Goal: Check status: Check status

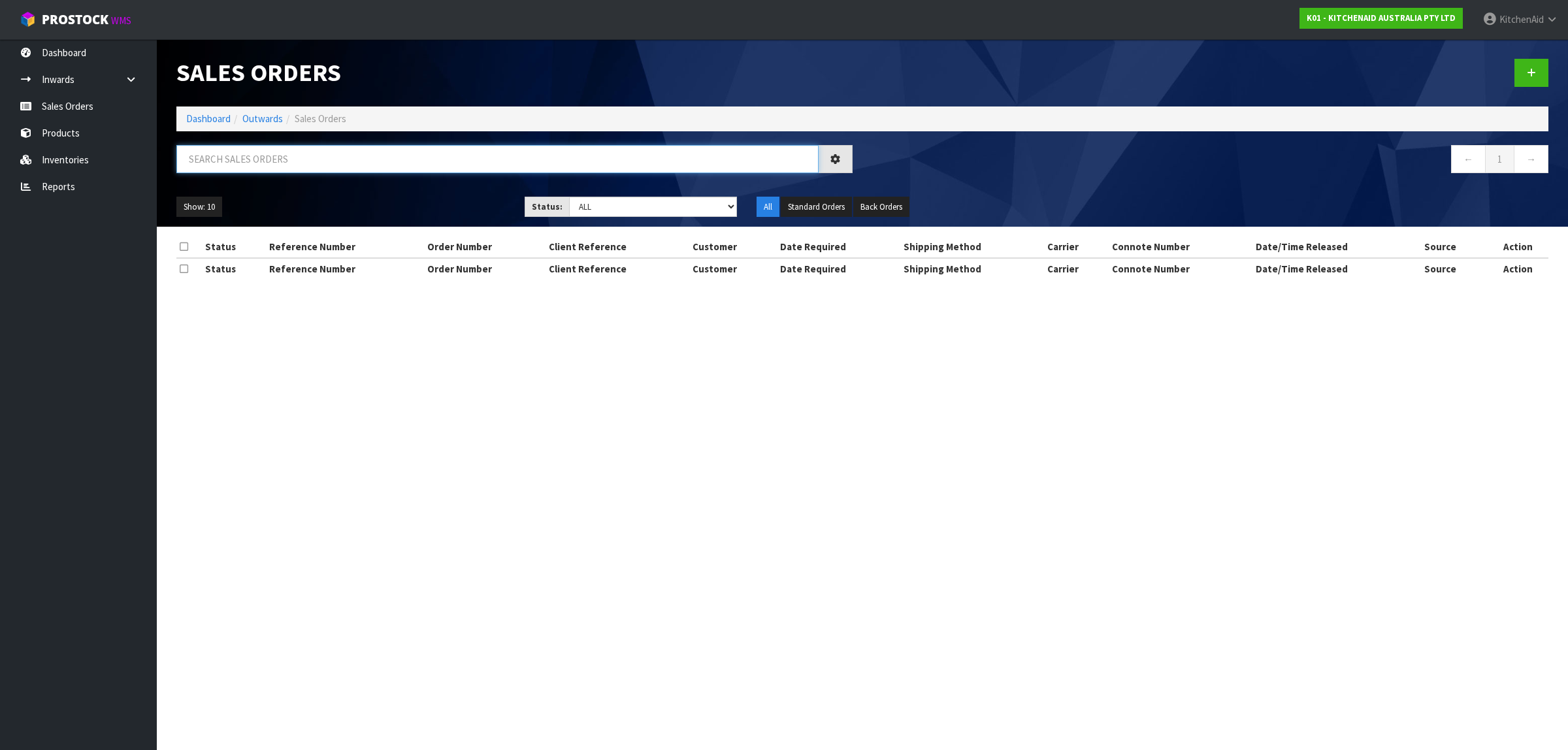
click at [311, 160] on input "text" at bounding box center [497, 159] width 642 height 28
paste input "12486"
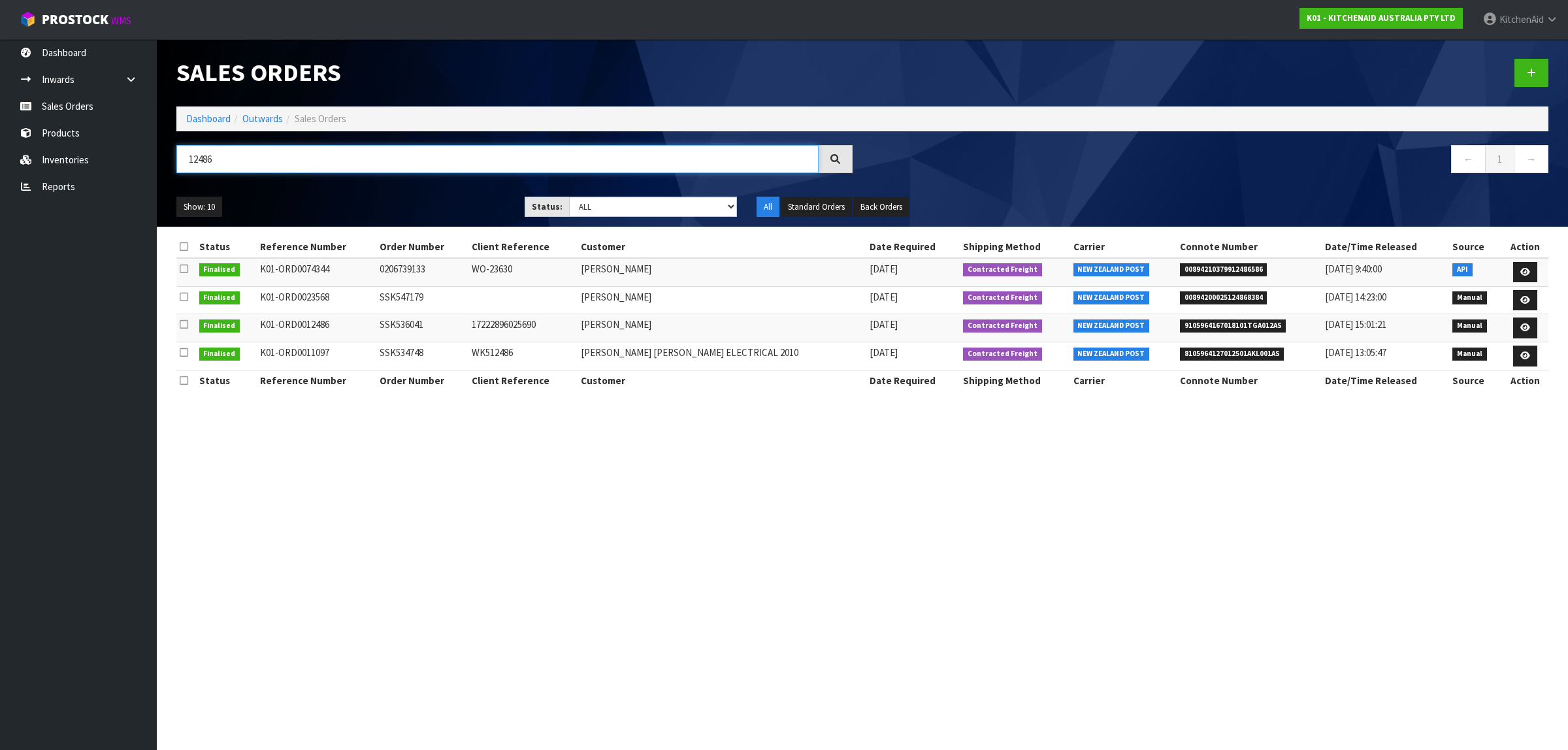
drag, startPoint x: 458, startPoint y: 161, endPoint x: 160, endPoint y: 151, distance: 298.2
click at [160, 151] on header "Sales Orders Dashboard Outwards Sales Orders 12486 ← 1 → Show: 10 5 10 25 50 St…" at bounding box center [862, 133] width 1411 height 187
paste input "00000"
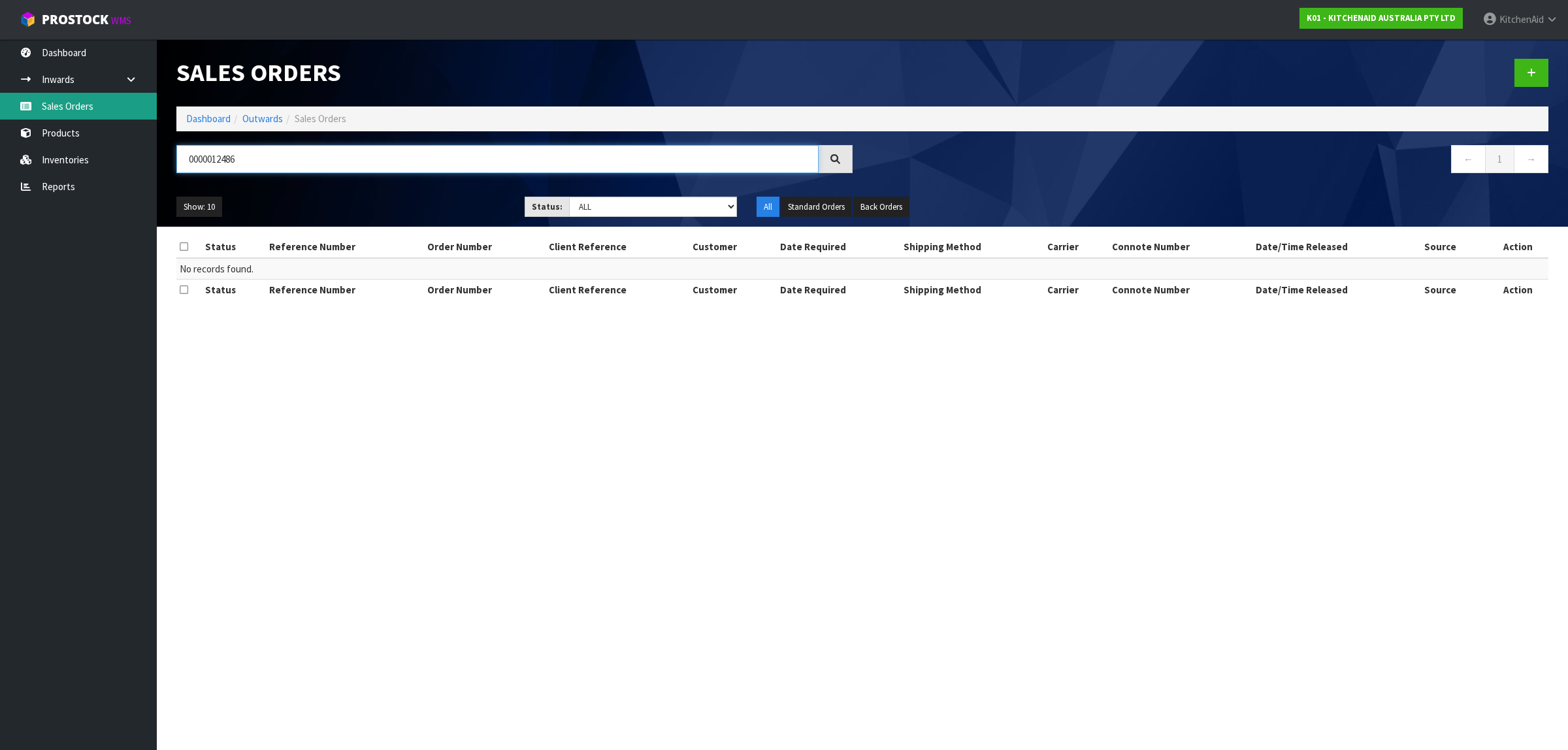
paste input "WO-27371"
drag, startPoint x: 469, startPoint y: 158, endPoint x: 93, endPoint y: 118, distance: 378.1
click at [93, 118] on body "Toggle navigation ProStock WMS K01 - KITCHENAID AUSTRALIA PTY LTD [GEOGRAPHIC_D…" at bounding box center [784, 375] width 1568 height 750
click at [291, 160] on input "WO-27371" at bounding box center [497, 159] width 642 height 28
drag, startPoint x: 292, startPoint y: 155, endPoint x: 164, endPoint y: 164, distance: 128.3
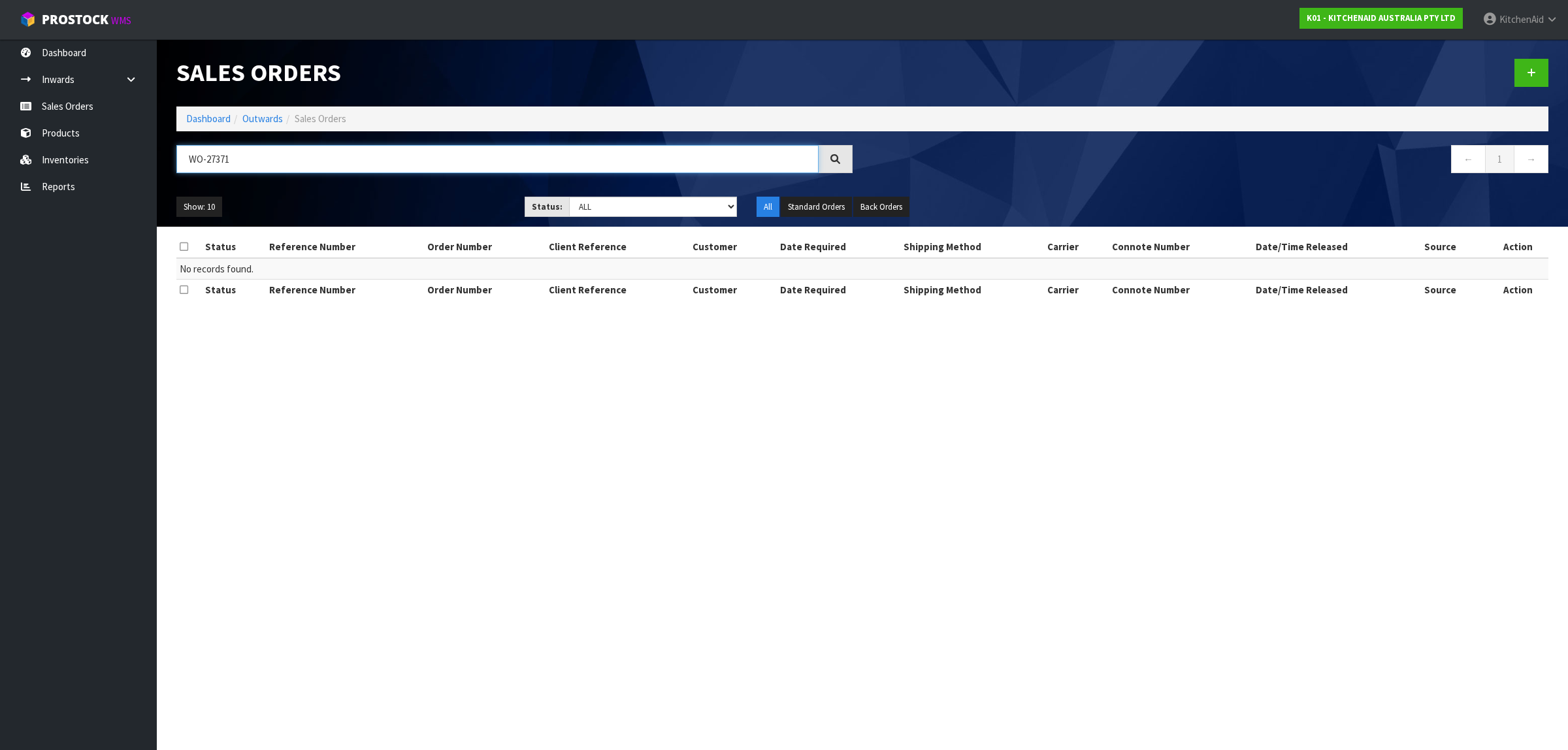
click at [164, 164] on header "Sales Orders Dashboard Outwards Sales Orders WO-27371 ← 1 → Show: 10 5 10 25 50…" at bounding box center [862, 133] width 1411 height 187
paste input "[PERSON_NAME]"
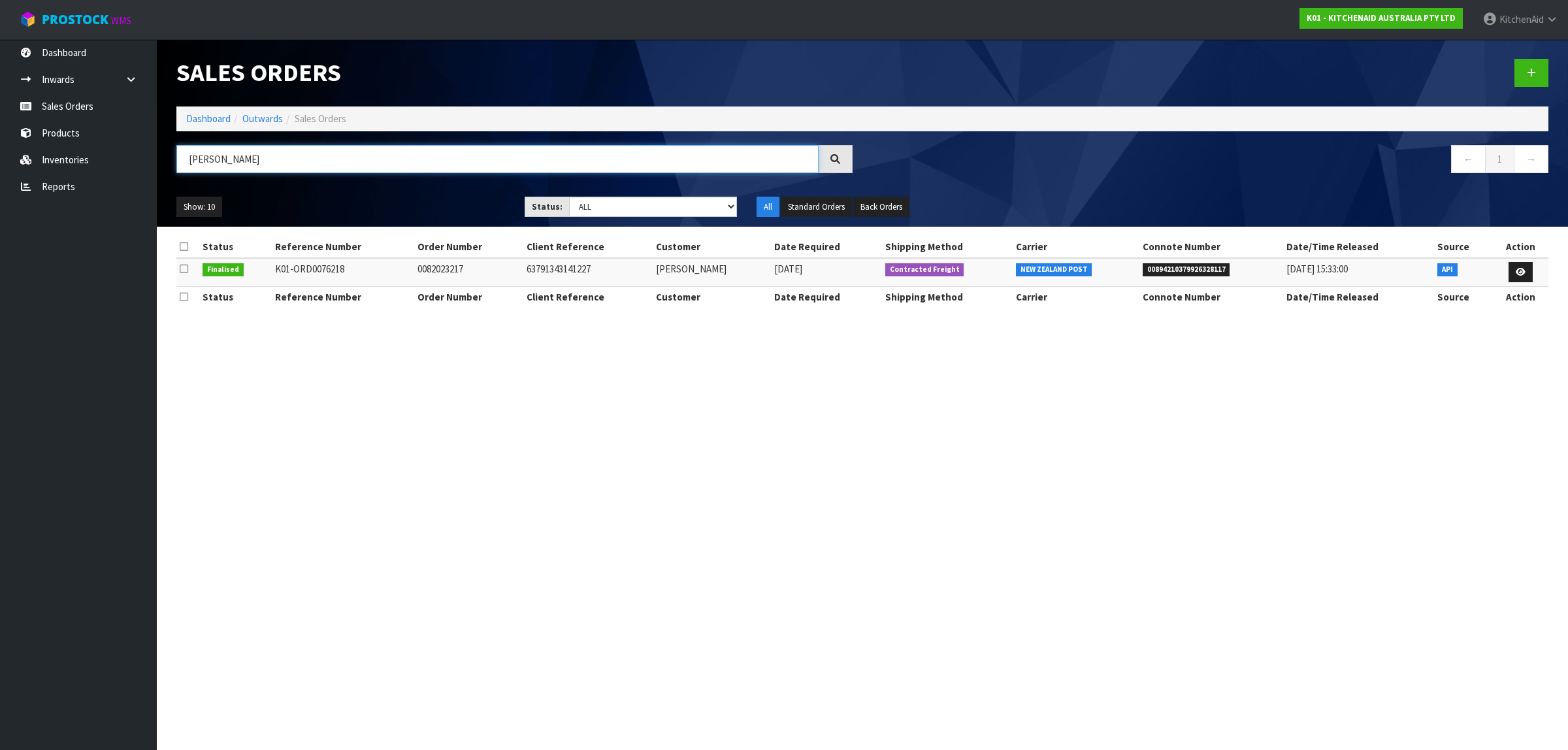
type input "[PERSON_NAME]"
